Goal: Task Accomplishment & Management: Manage account settings

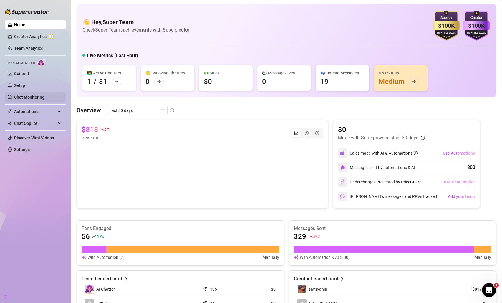
click at [35, 95] on link "Chat Monitoring" at bounding box center [29, 97] width 30 height 5
click at [25, 88] on link "Setup" at bounding box center [19, 85] width 11 height 5
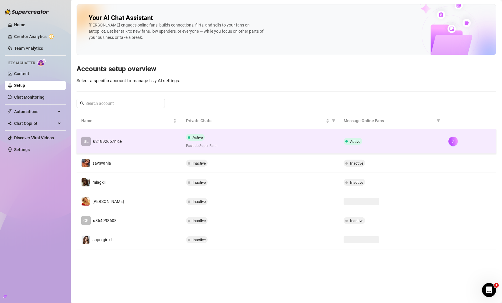
click at [125, 141] on td "BE u21892667nice" at bounding box center [129, 141] width 105 height 25
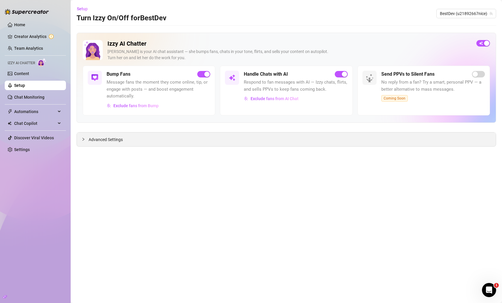
click at [106, 139] on span "Advanced Settings" at bounding box center [106, 139] width 34 height 6
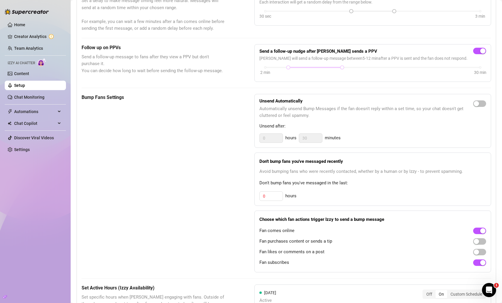
scroll to position [188, 0]
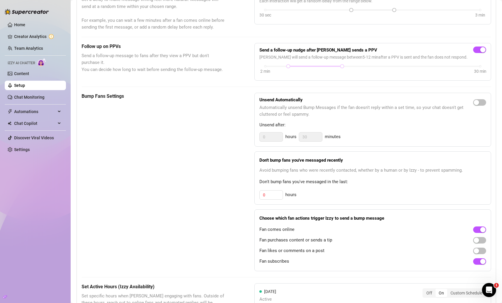
click at [450, 255] on div "Fan likes or comments on a post" at bounding box center [372, 250] width 227 height 9
click at [474, 253] on div "button" at bounding box center [476, 250] width 5 height 5
click at [127, 213] on div "Bump Fans Settings" at bounding box center [153, 182] width 143 height 178
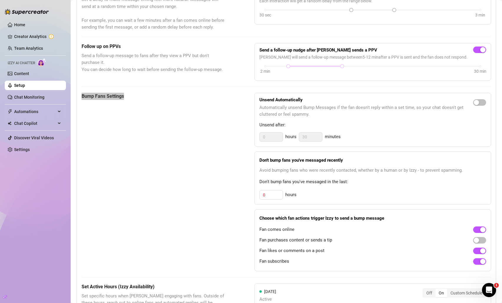
click at [489, 285] on div "Open Intercom Messenger" at bounding box center [488, 289] width 19 height 19
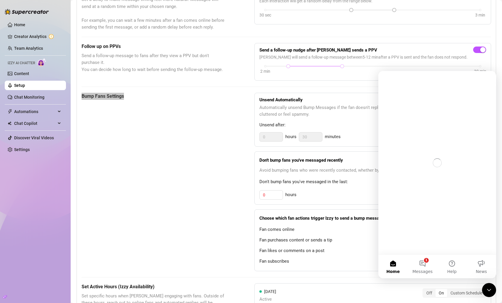
scroll to position [0, 0]
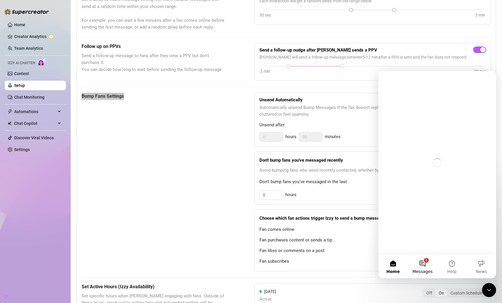
click at [434, 268] on button "1 Messages" at bounding box center [422, 267] width 29 height 24
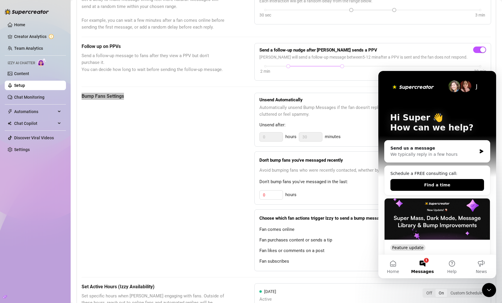
click at [423, 266] on button "1 Messages" at bounding box center [422, 267] width 29 height 24
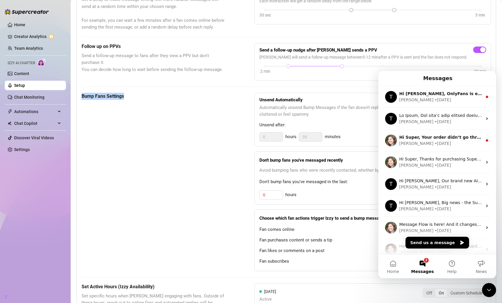
click at [152, 200] on div "Bump Fans Settings" at bounding box center [153, 182] width 143 height 178
click at [487, 287] on icon "Close Intercom Messenger" at bounding box center [488, 289] width 7 height 7
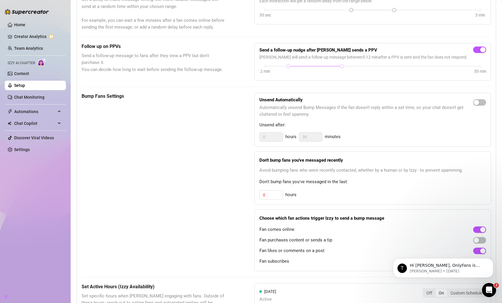
click at [489, 290] on icon "Open Intercom Messenger" at bounding box center [489, 290] width 4 height 5
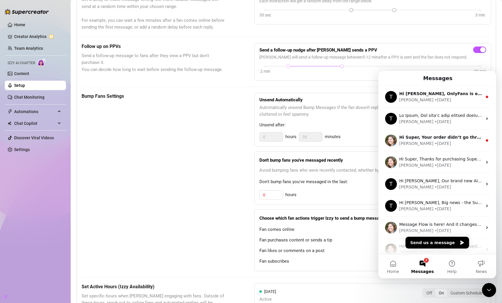
click at [489, 290] on icon "Close Intercom Messenger" at bounding box center [488, 289] width 7 height 7
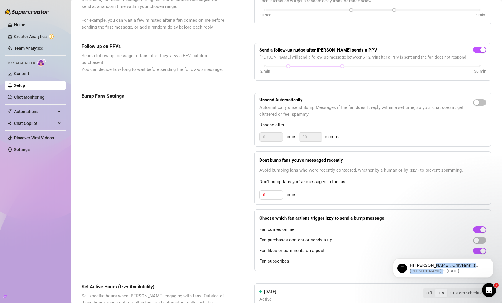
drag, startPoint x: 455, startPoint y: 270, endPoint x: 560, endPoint y: 280, distance: 105.5
click html "T Hi [PERSON_NAME], OnlyFans is experiencing a global messaging issue (both Pri…"
click at [491, 260] on icon "Dismiss notification" at bounding box center [491, 260] width 2 height 2
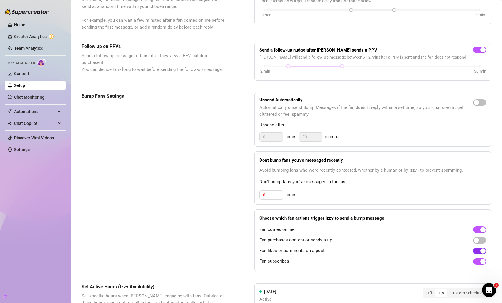
click at [474, 254] on span "button" at bounding box center [479, 250] width 13 height 6
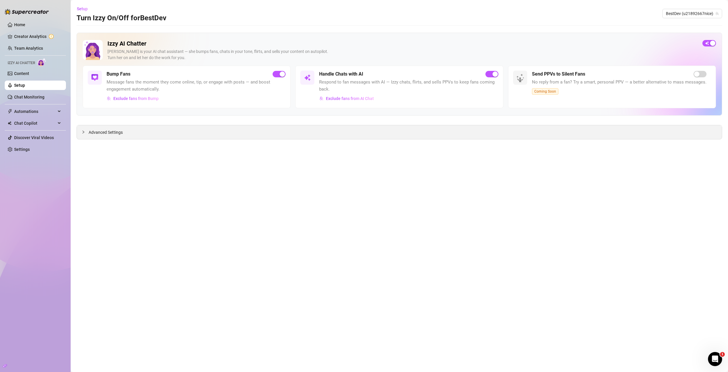
click at [133, 137] on div "Advanced Settings" at bounding box center [399, 132] width 645 height 14
click at [117, 132] on span "Advanced Settings" at bounding box center [106, 132] width 34 height 6
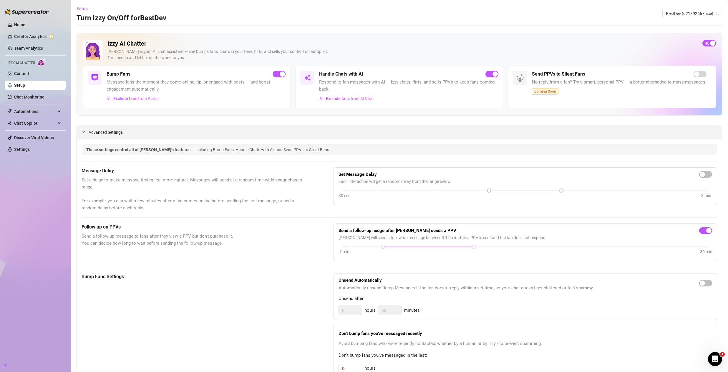
click at [140, 131] on div "Advanced Settings" at bounding box center [399, 132] width 645 height 14
click at [105, 132] on span "Advanced Settings" at bounding box center [106, 132] width 34 height 6
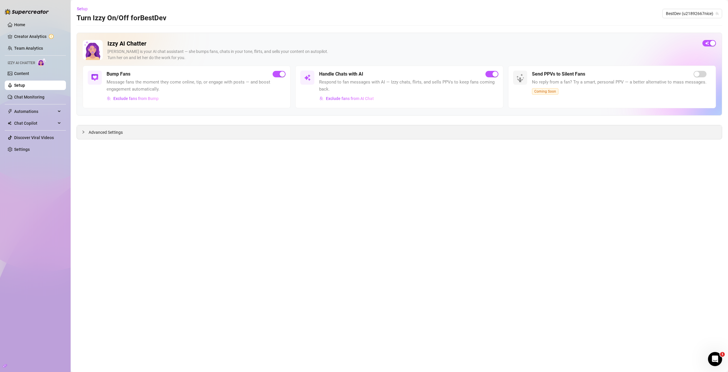
click at [109, 130] on span "Advanced Settings" at bounding box center [106, 132] width 34 height 6
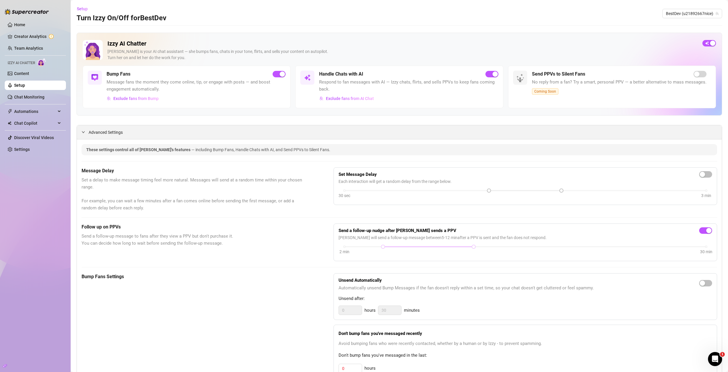
click at [142, 130] on div "Advanced Settings" at bounding box center [399, 132] width 645 height 14
click at [140, 134] on div "Advanced Settings" at bounding box center [399, 132] width 645 height 14
click at [87, 132] on div at bounding box center [85, 132] width 7 height 6
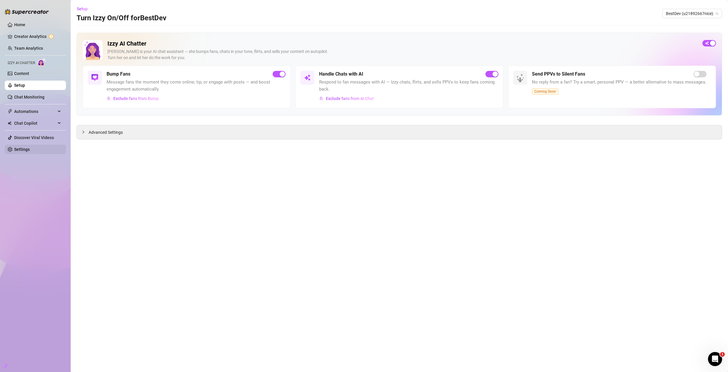
click at [30, 151] on link "Settings" at bounding box center [22, 149] width 16 height 5
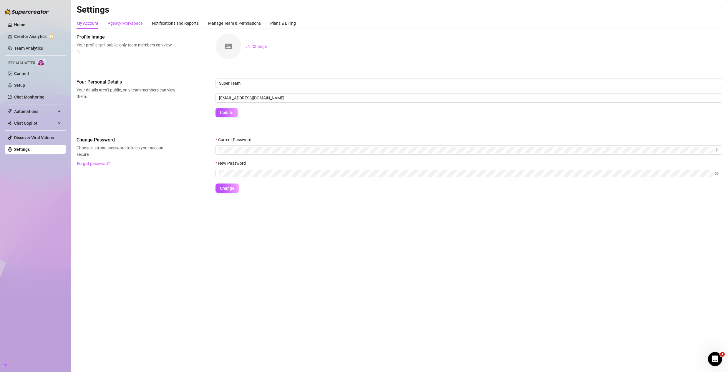
click at [135, 20] on div "Agency Workspace" at bounding box center [125, 23] width 35 height 6
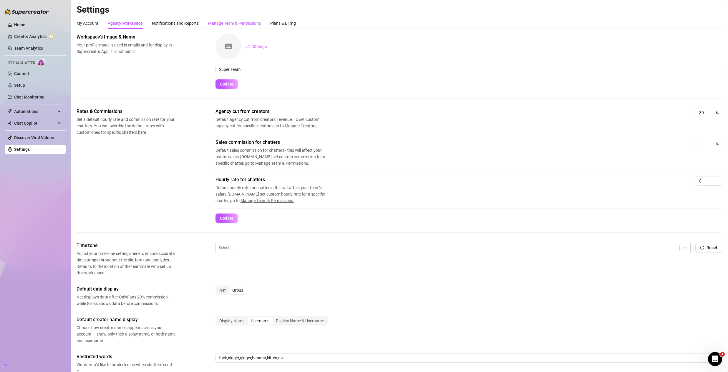
click at [218, 26] on div "Manage Team & Permissions" at bounding box center [234, 23] width 53 height 6
click at [187, 21] on div "Notifications and Reports" at bounding box center [175, 23] width 47 height 6
click at [183, 23] on div "Notifications and Reports" at bounding box center [175, 23] width 47 height 6
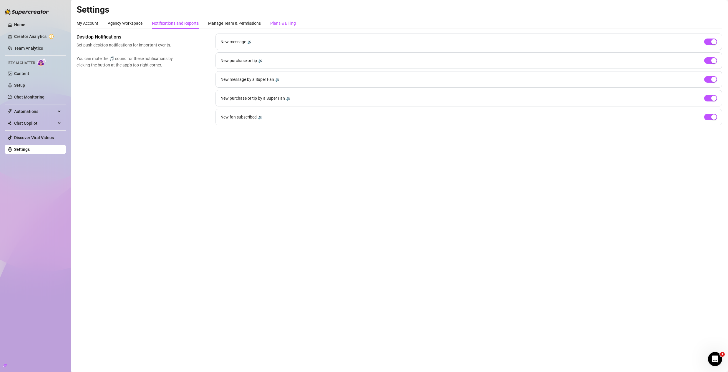
click at [279, 25] on div "Plans & Billing" at bounding box center [283, 23] width 26 height 6
